Goal: Information Seeking & Learning: Understand process/instructions

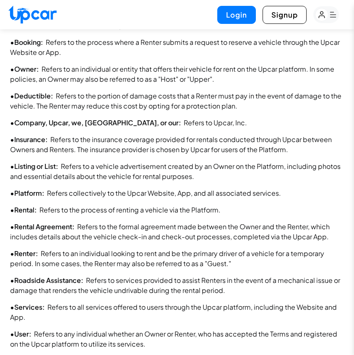
scroll to position [752, 0]
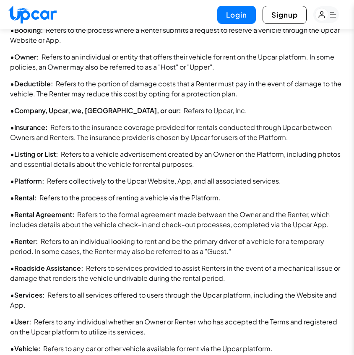
click at [273, 144] on div "1. Definitions • Account : Refers to the section titled "My Account" within the…" at bounding box center [177, 164] width 334 height 446
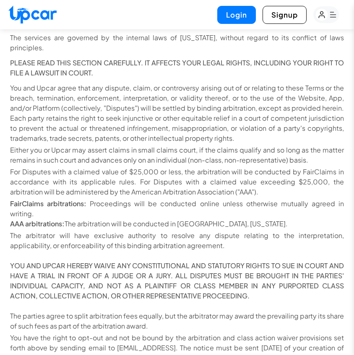
scroll to position [13786, 0]
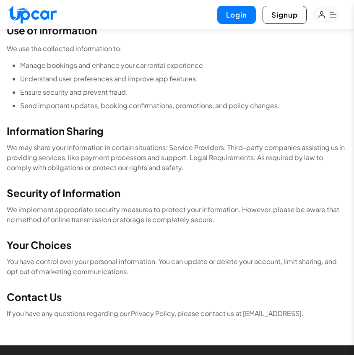
scroll to position [285, 0]
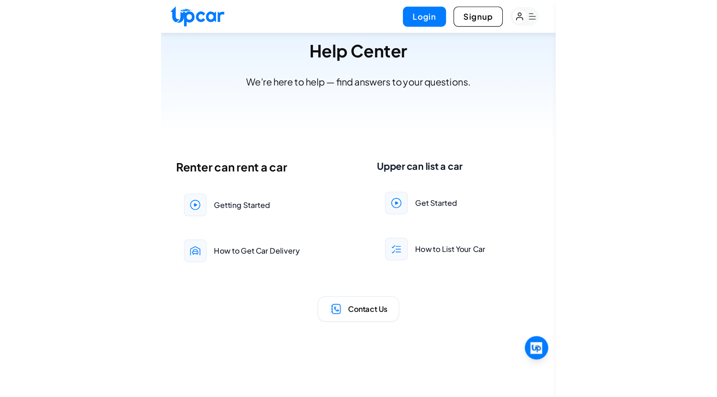
scroll to position [32, 0]
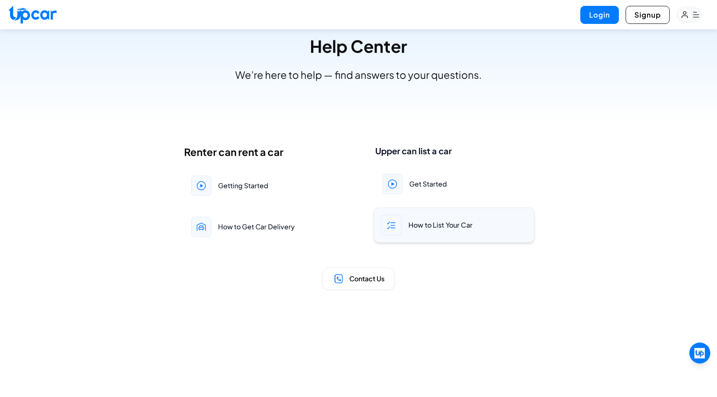
click at [353, 215] on div "How to List Your Car" at bounding box center [453, 224] width 161 height 35
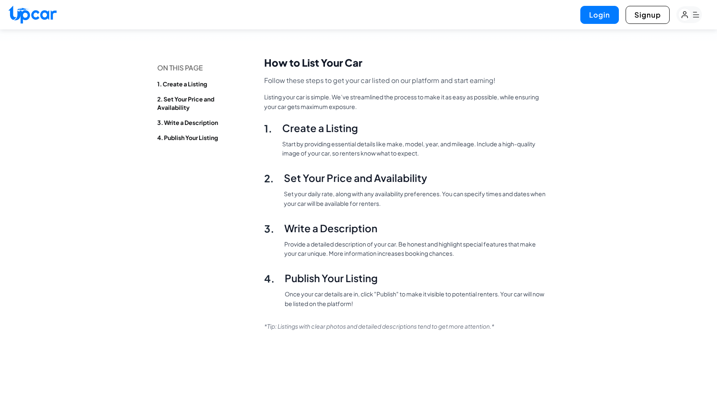
scroll to position [31, 0]
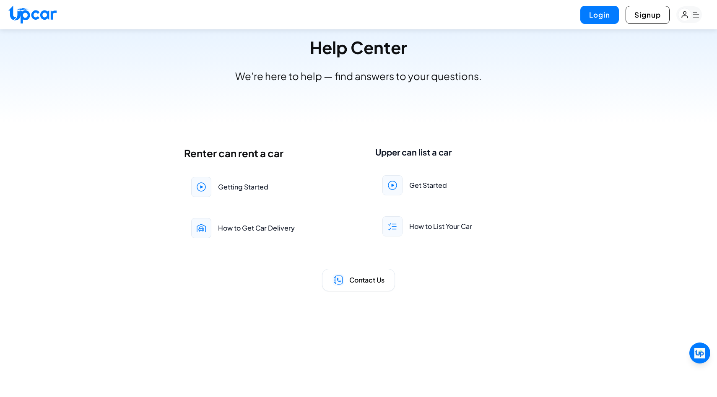
scroll to position [32, 0]
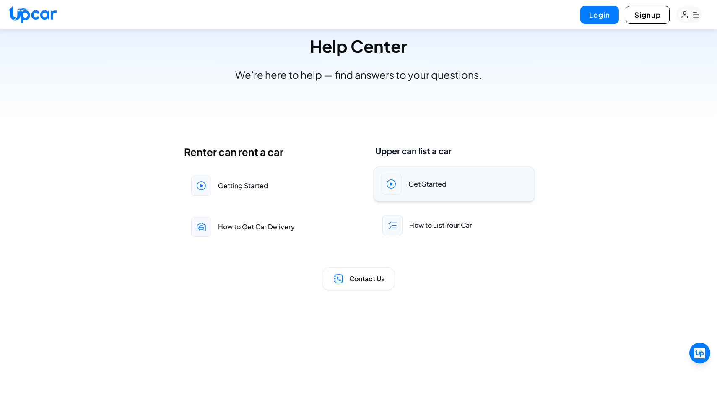
click at [353, 189] on div "Get Started" at bounding box center [453, 183] width 161 height 35
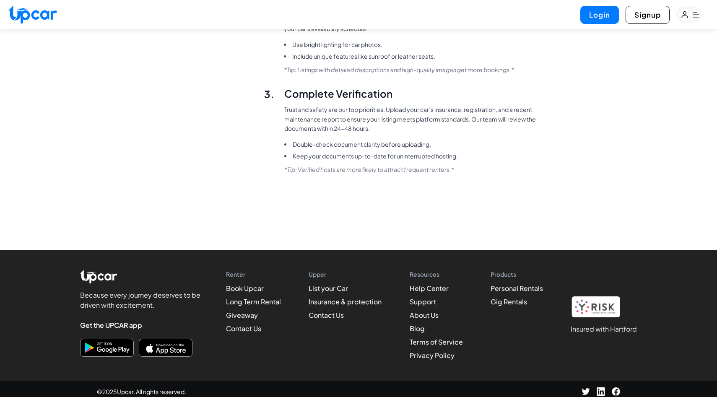
scroll to position [380, 0]
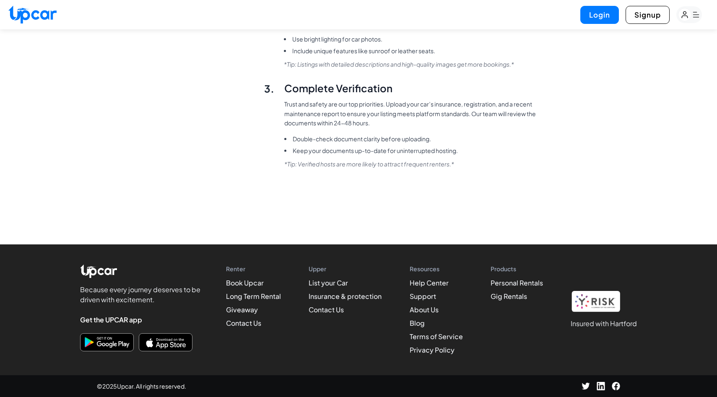
scroll to position [32, 0]
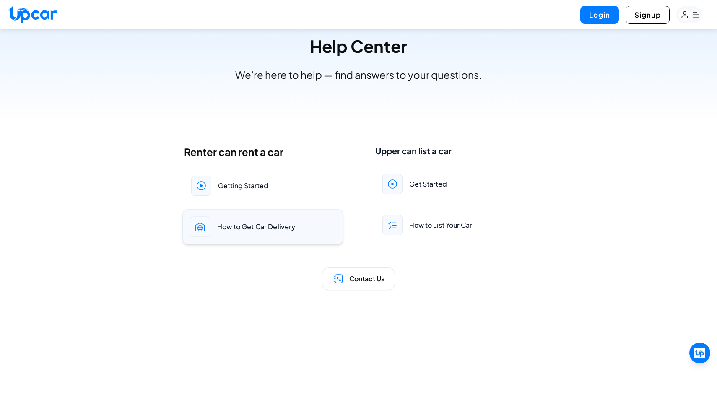
click at [261, 233] on div "How to Get Car Delivery" at bounding box center [262, 226] width 161 height 35
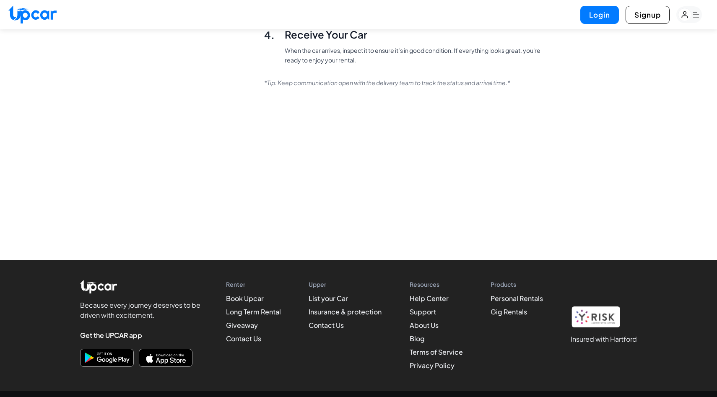
scroll to position [32, 0]
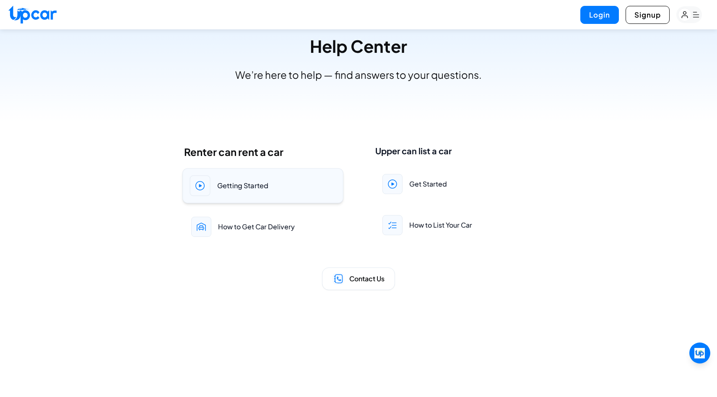
click at [240, 177] on div "Getting Started" at bounding box center [262, 185] width 161 height 35
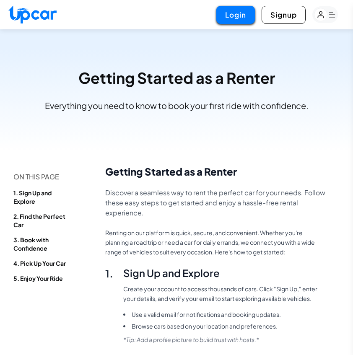
click at [234, 19] on button "Login" at bounding box center [235, 15] width 39 height 18
click at [50, 15] on img at bounding box center [32, 14] width 48 height 18
select select "********"
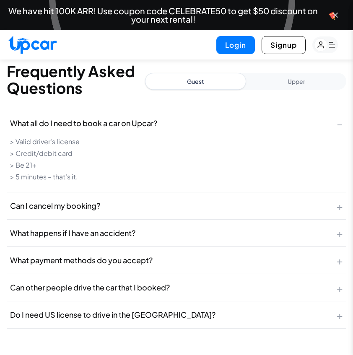
scroll to position [2450, 0]
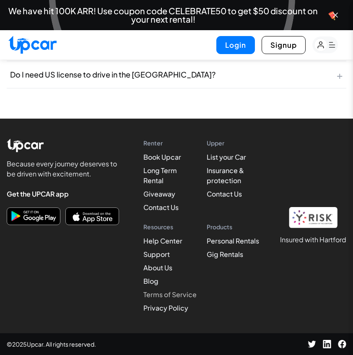
click at [174, 297] on link "Terms of Service" at bounding box center [169, 294] width 53 height 9
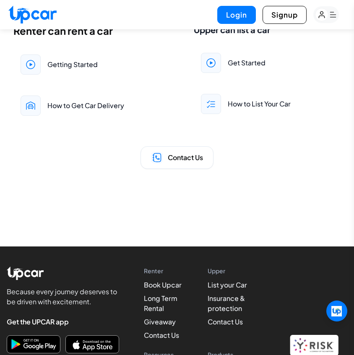
scroll to position [195, 0]
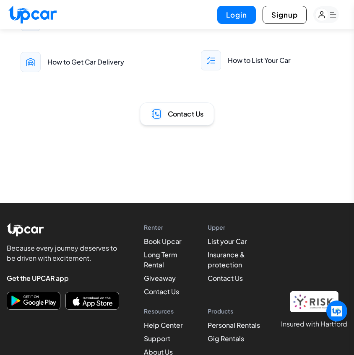
click at [197, 116] on span "Contact Us" at bounding box center [186, 114] width 36 height 10
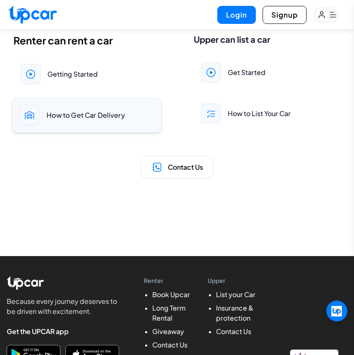
scroll to position [145, 0]
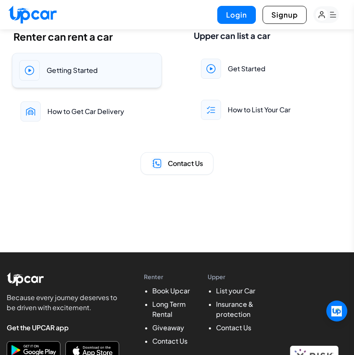
click at [101, 80] on div "Getting Started" at bounding box center [87, 70] width 150 height 35
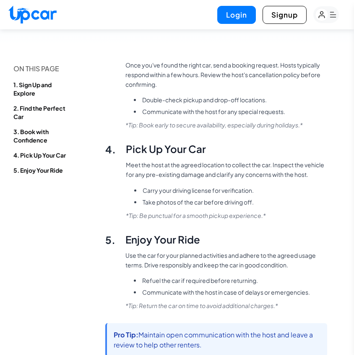
scroll to position [326, 0]
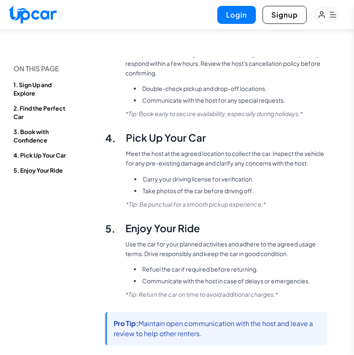
scroll to position [145, 0]
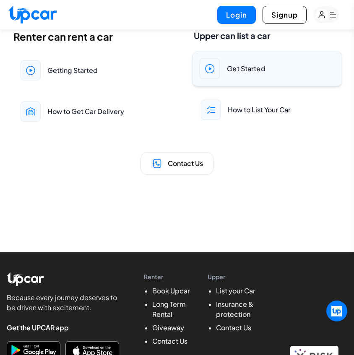
click at [246, 72] on span "Get Started" at bounding box center [246, 69] width 39 height 10
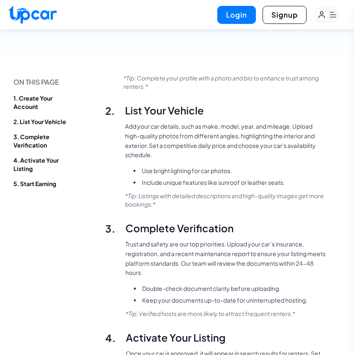
scroll to position [136, 0]
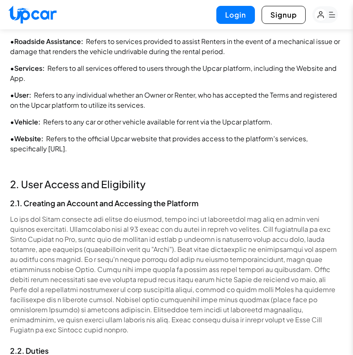
scroll to position [1073, 0]
